Goal: Task Accomplishment & Management: Manage account settings

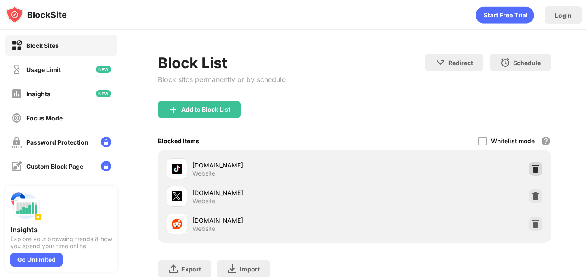
click at [531, 170] on img at bounding box center [535, 168] width 9 height 9
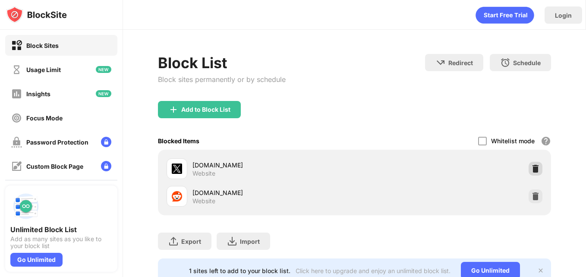
click at [531, 170] on img at bounding box center [535, 168] width 9 height 9
